Goal: Task Accomplishment & Management: Complete application form

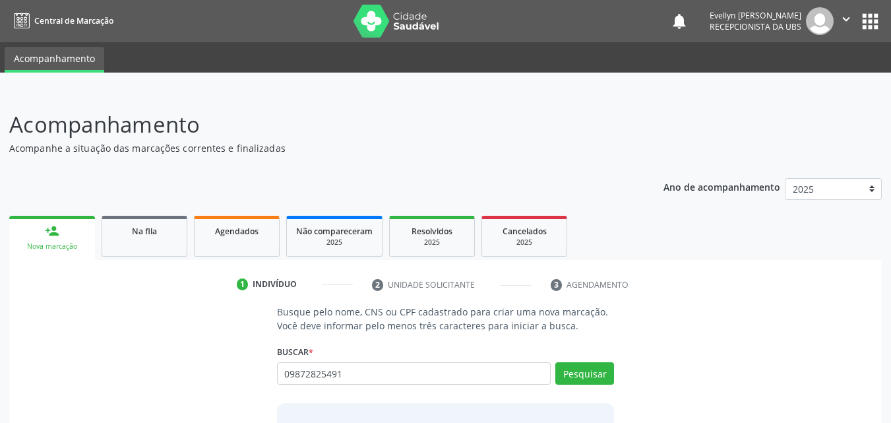
type input "09872825491"
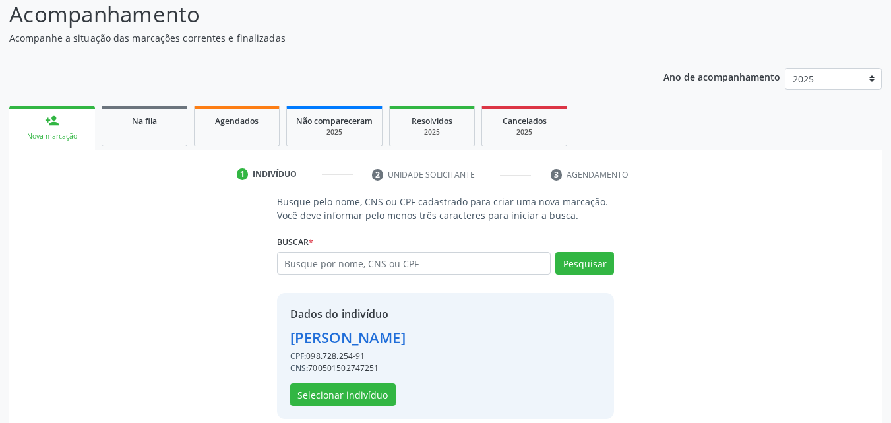
scroll to position [112, 0]
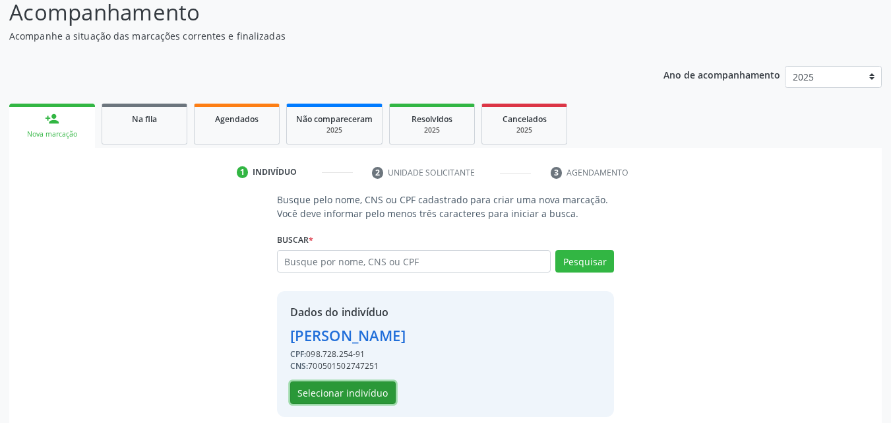
click at [386, 386] on button "Selecionar indivíduo" at bounding box center [343, 392] width 106 height 22
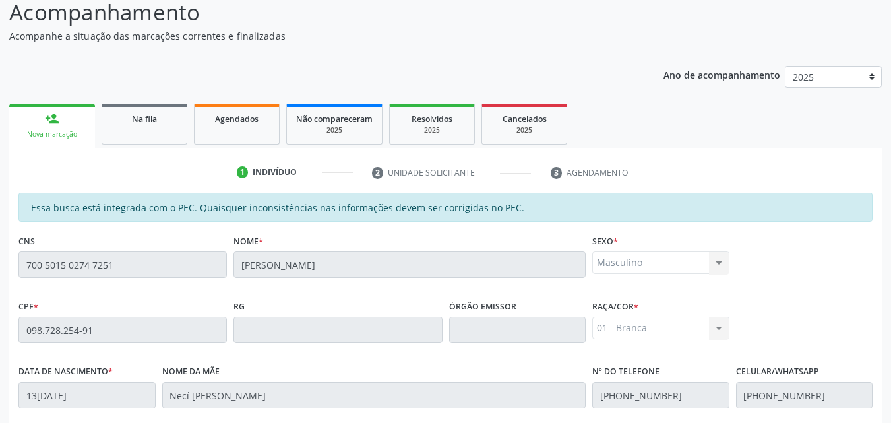
drag, startPoint x: 887, startPoint y: 142, endPoint x: 900, endPoint y: 143, distance: 13.3
click at [890, 143] on html "Central de Marcação notifications [PERSON_NAME] Recepcionista da UBS  Configur…" at bounding box center [445, 99] width 891 height 423
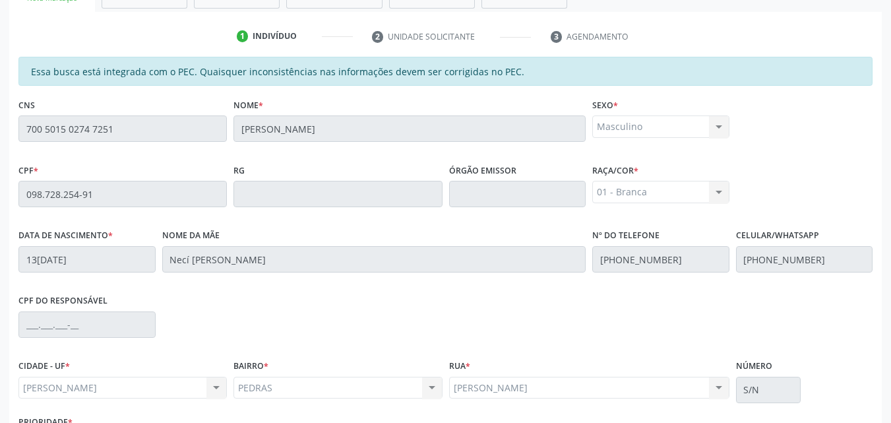
scroll to position [349, 0]
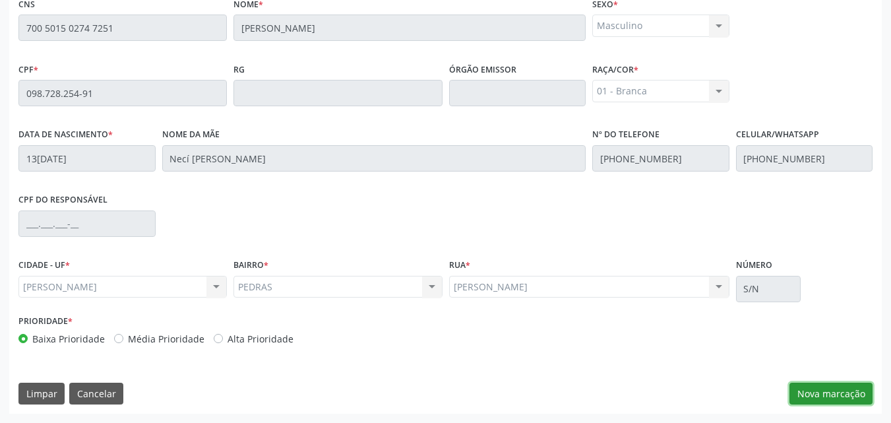
click at [829, 388] on button "Nova marcação" at bounding box center [831, 394] width 83 height 22
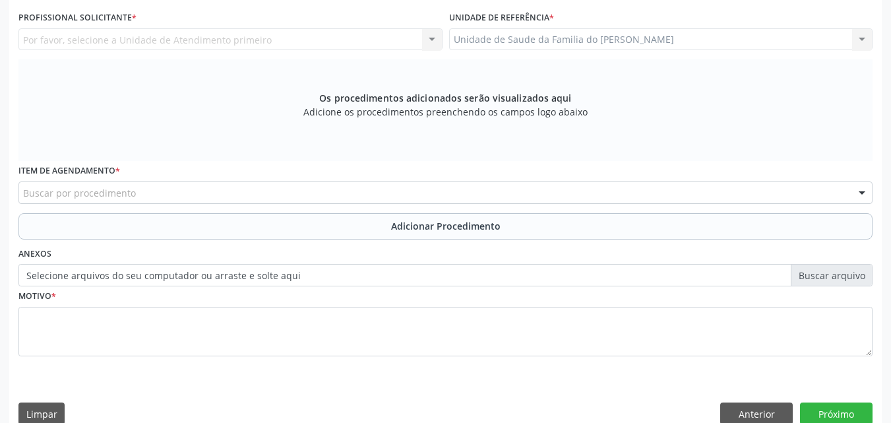
scroll to position [206, 0]
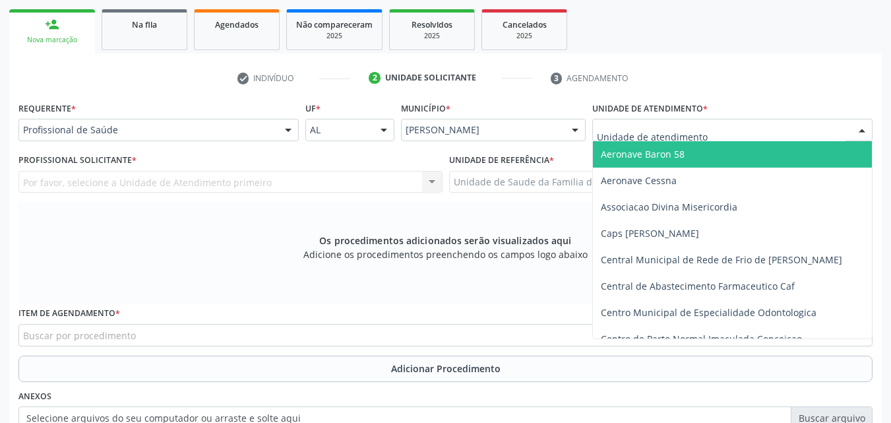
click at [795, 131] on div at bounding box center [732, 130] width 280 height 22
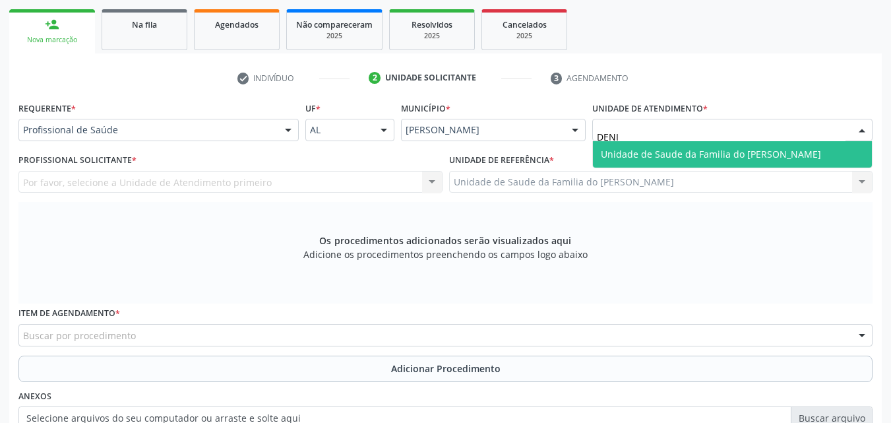
type input "[PERSON_NAME]"
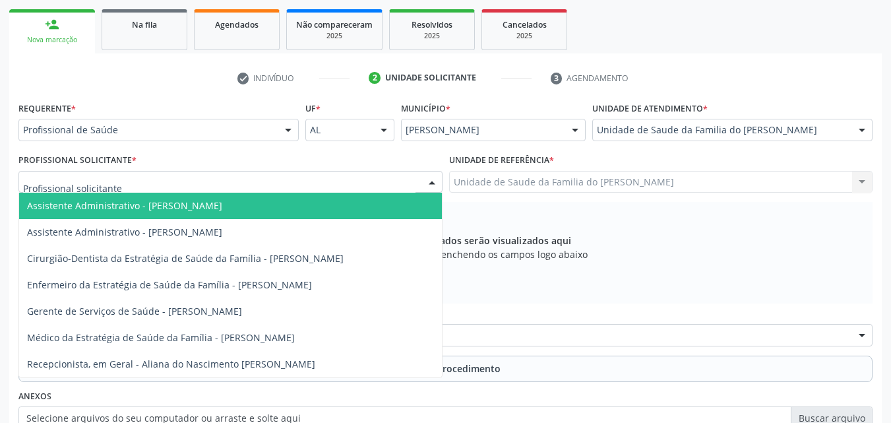
click at [346, 182] on div at bounding box center [230, 182] width 424 height 22
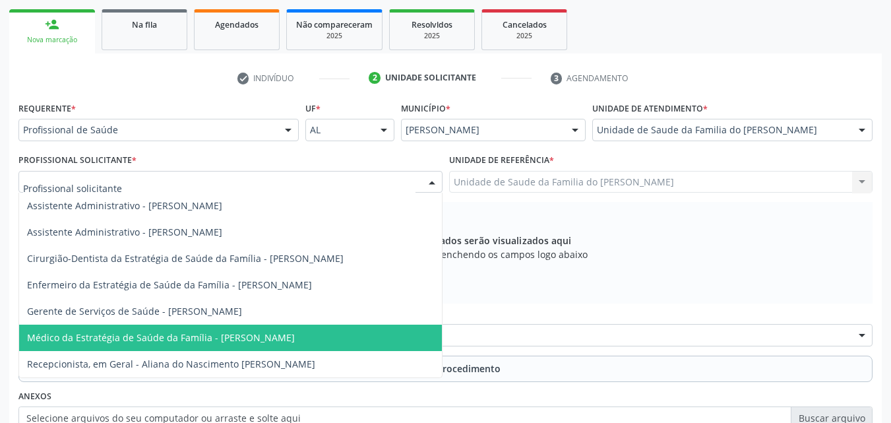
click at [278, 344] on span "Médico da Estratégia de Saúde da Família - [PERSON_NAME]" at bounding box center [161, 337] width 268 height 13
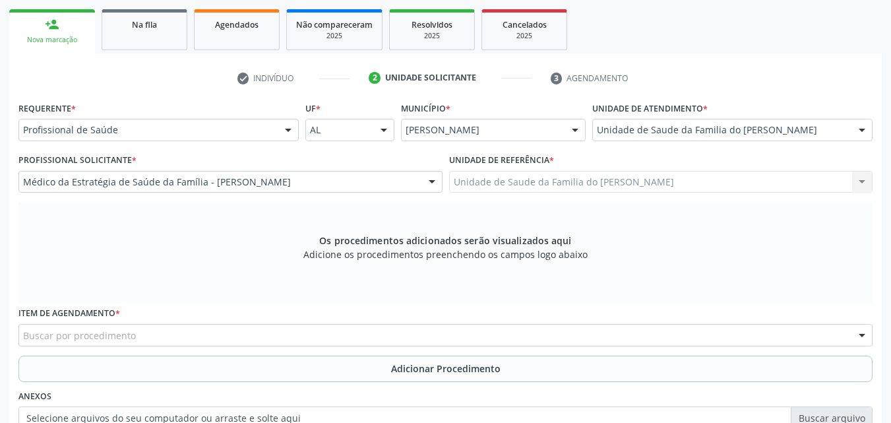
click at [292, 335] on div "Buscar por procedimento" at bounding box center [445, 335] width 854 height 22
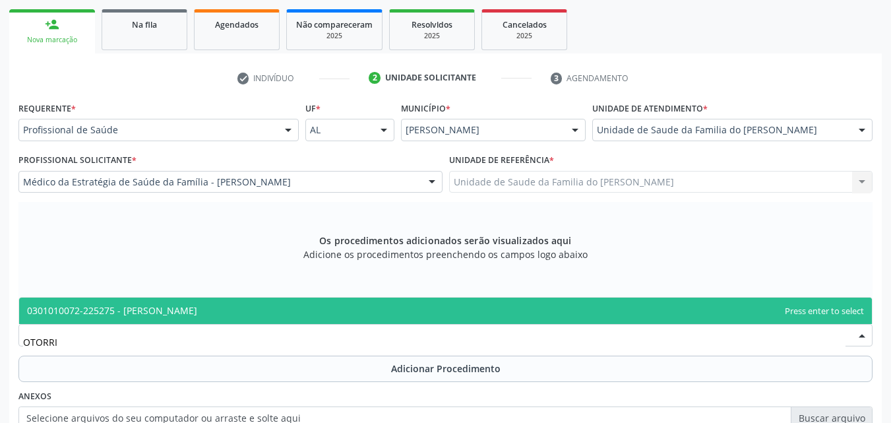
type input "OTORRIN"
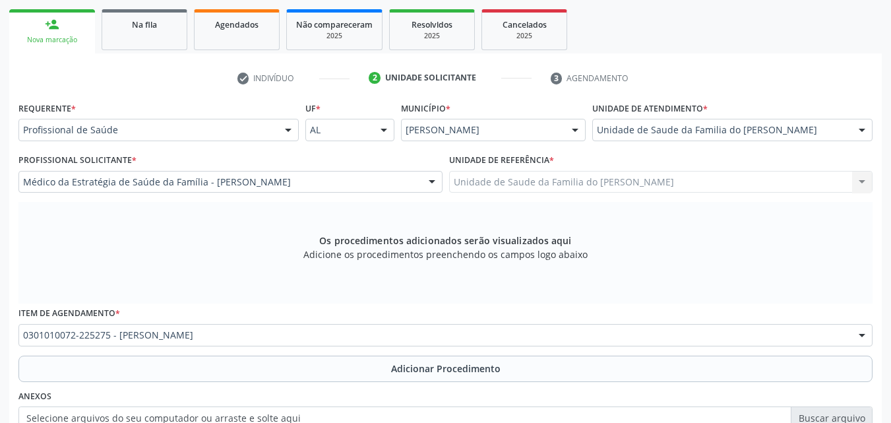
click at [294, 385] on div "Requerente * Profissional de Saúde Profissional de Saúde Paciente Nenhum result…" at bounding box center [445, 307] width 854 height 419
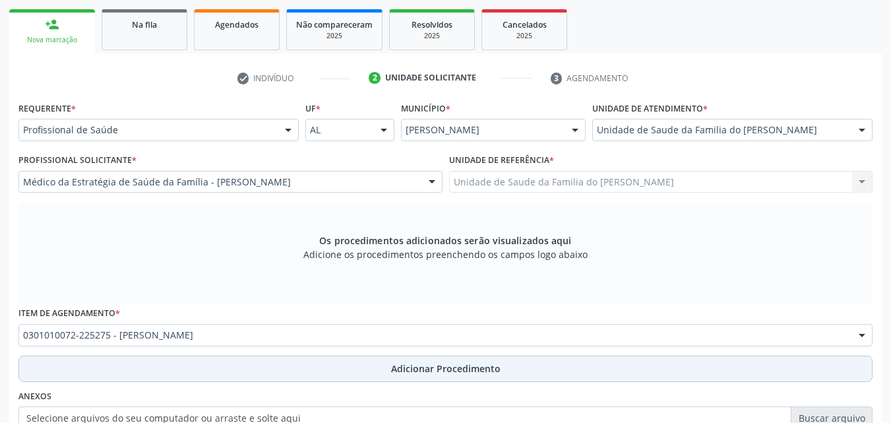
click at [313, 365] on button "Adicionar Procedimento" at bounding box center [445, 369] width 854 height 26
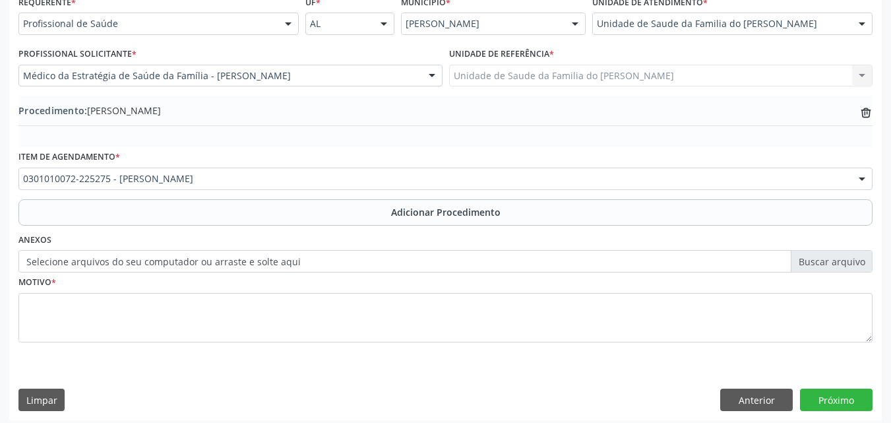
scroll to position [319, 0]
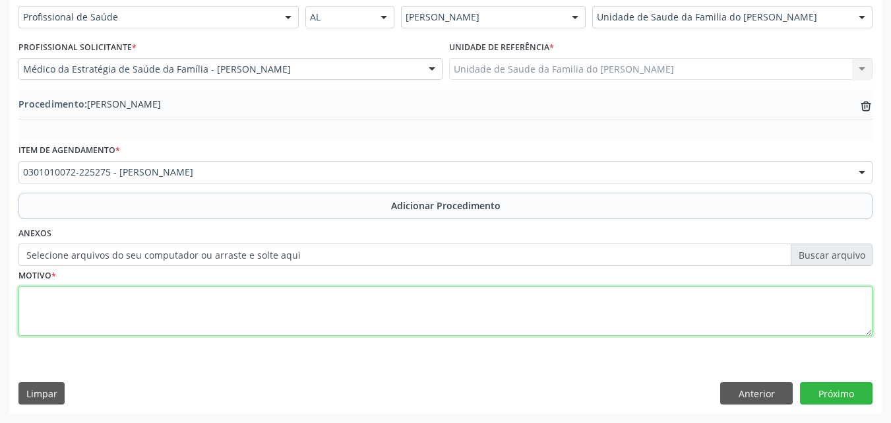
click at [577, 315] on textarea at bounding box center [445, 311] width 854 height 50
type textarea "OUTRAS PERDAS DE AUDIÇÃO"
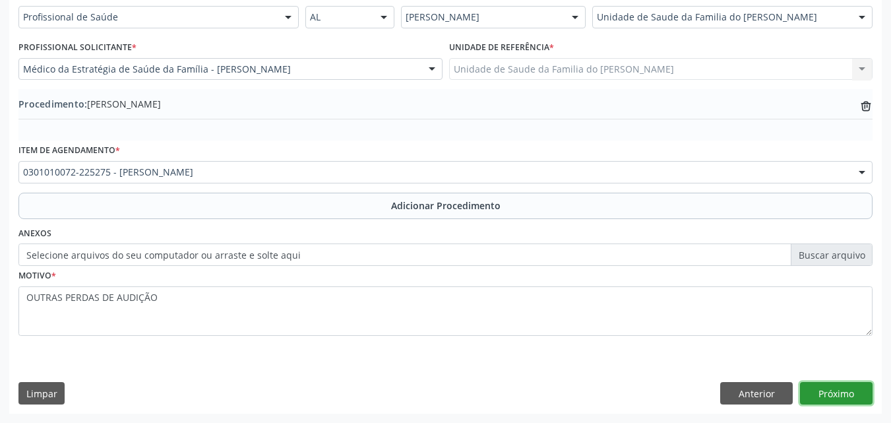
click at [835, 396] on button "Próximo" at bounding box center [836, 393] width 73 height 22
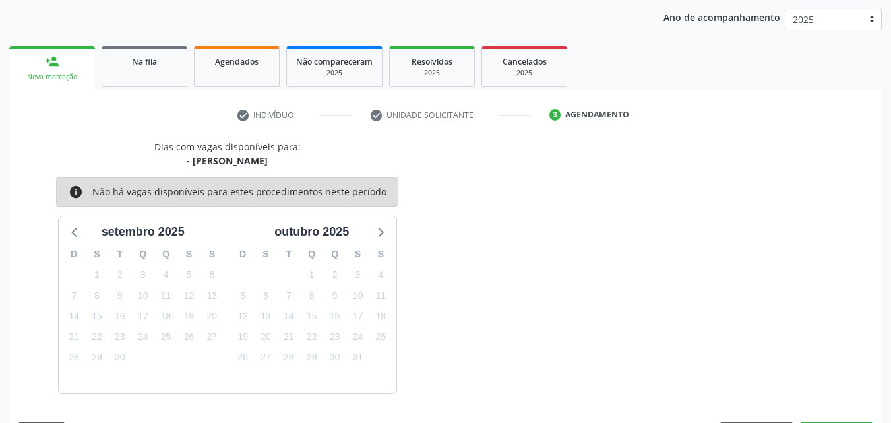
scroll to position [208, 0]
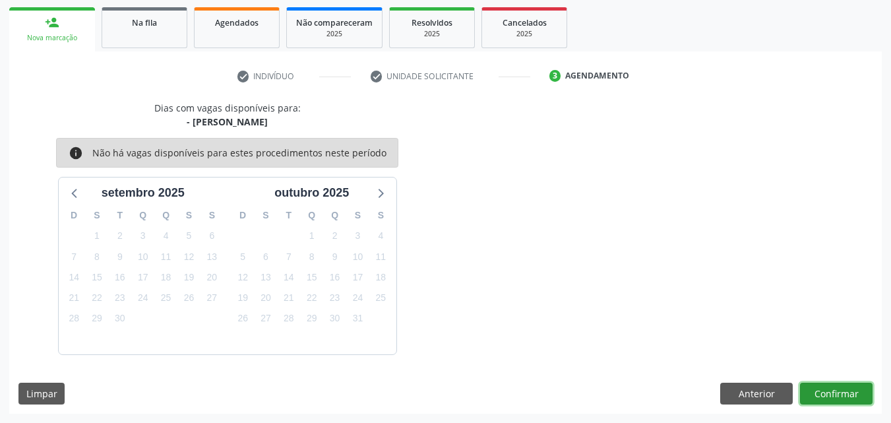
click at [827, 386] on button "Confirmar" at bounding box center [836, 394] width 73 height 22
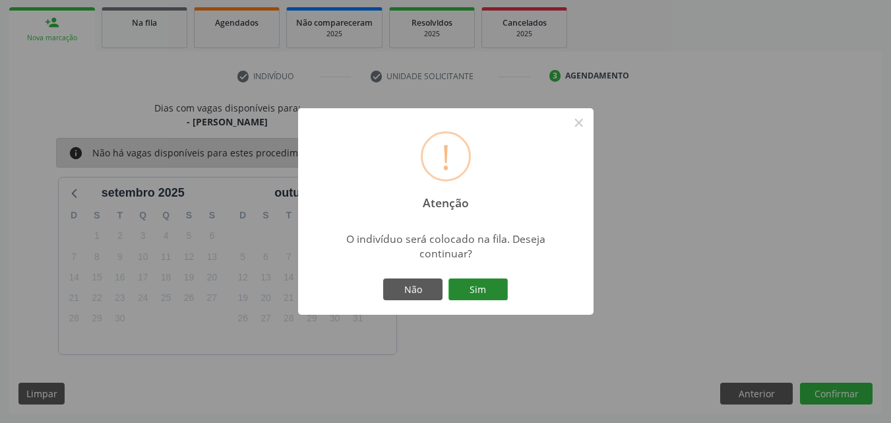
click at [489, 287] on button "Sim" at bounding box center [478, 289] width 59 height 22
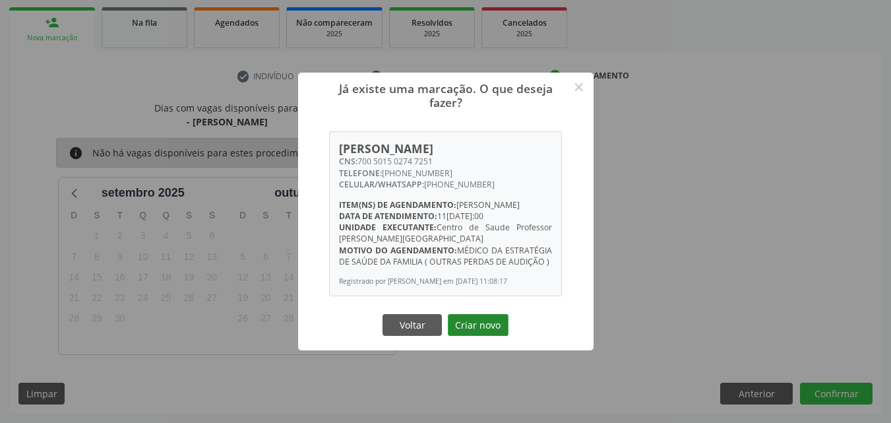
click at [479, 334] on button "Criar novo" at bounding box center [478, 325] width 61 height 22
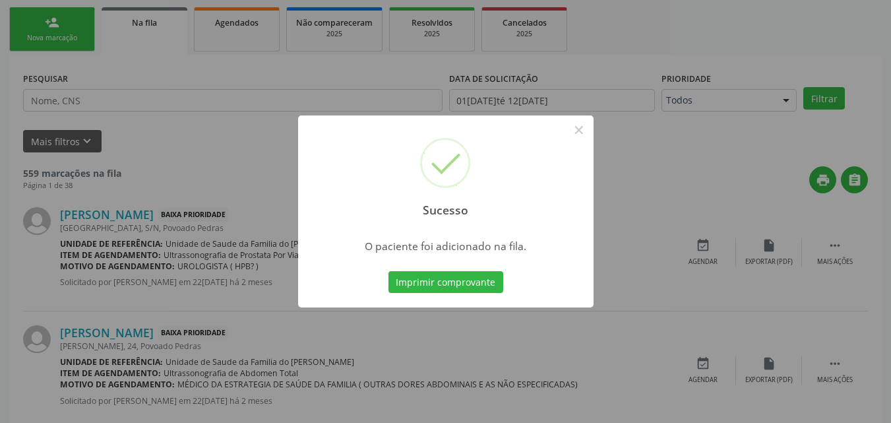
scroll to position [31, 0]
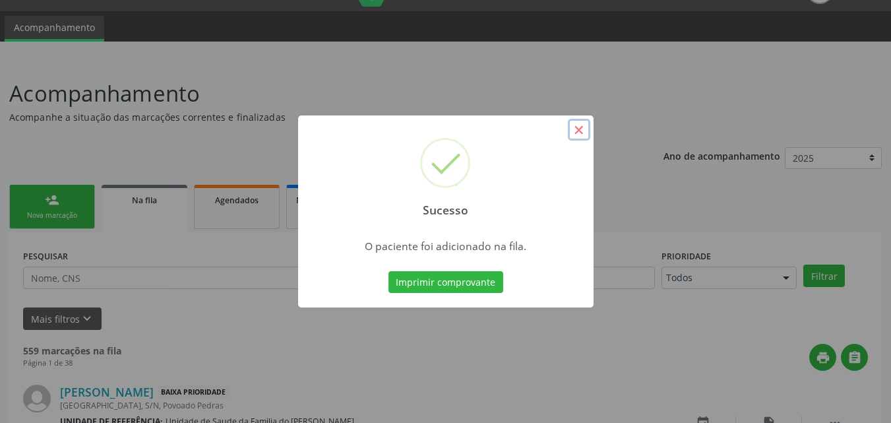
click at [579, 135] on button "×" at bounding box center [579, 130] width 22 height 22
